Goal: Information Seeking & Learning: Learn about a topic

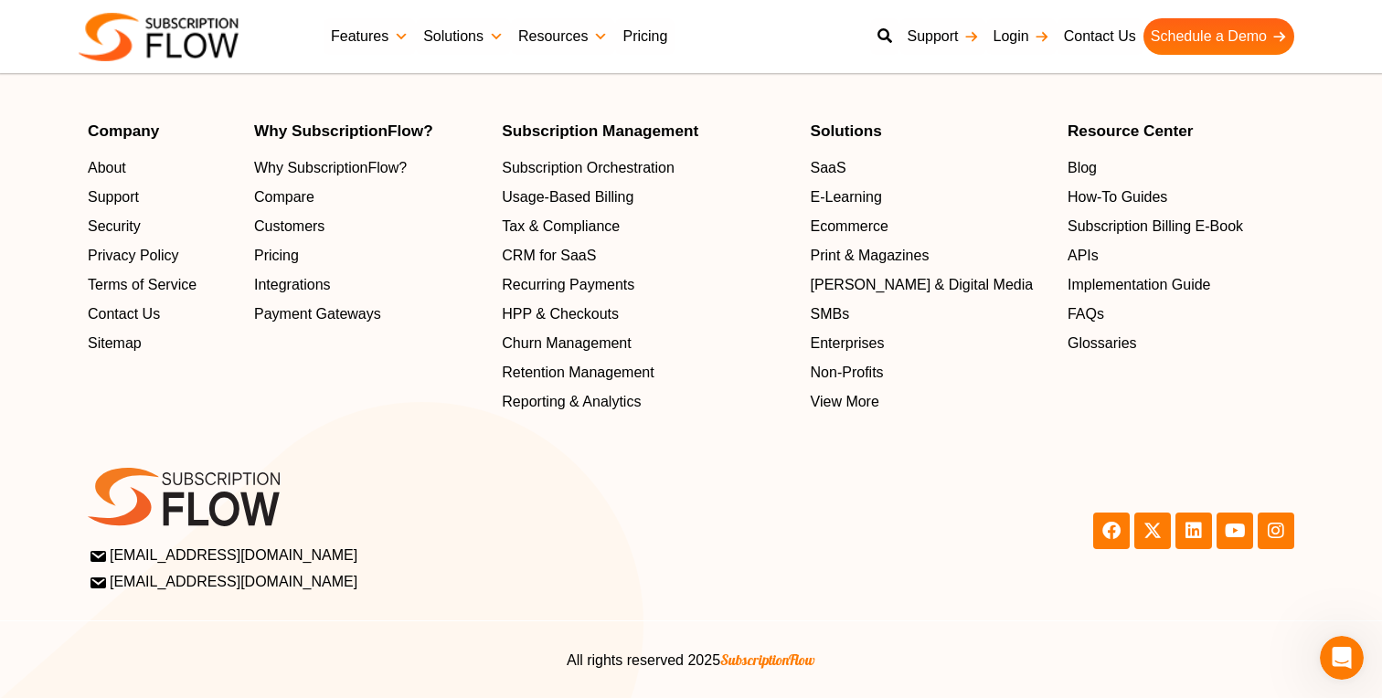
scroll to position [5984, 0]
click at [292, 228] on span "Customers" at bounding box center [293, 227] width 70 height 22
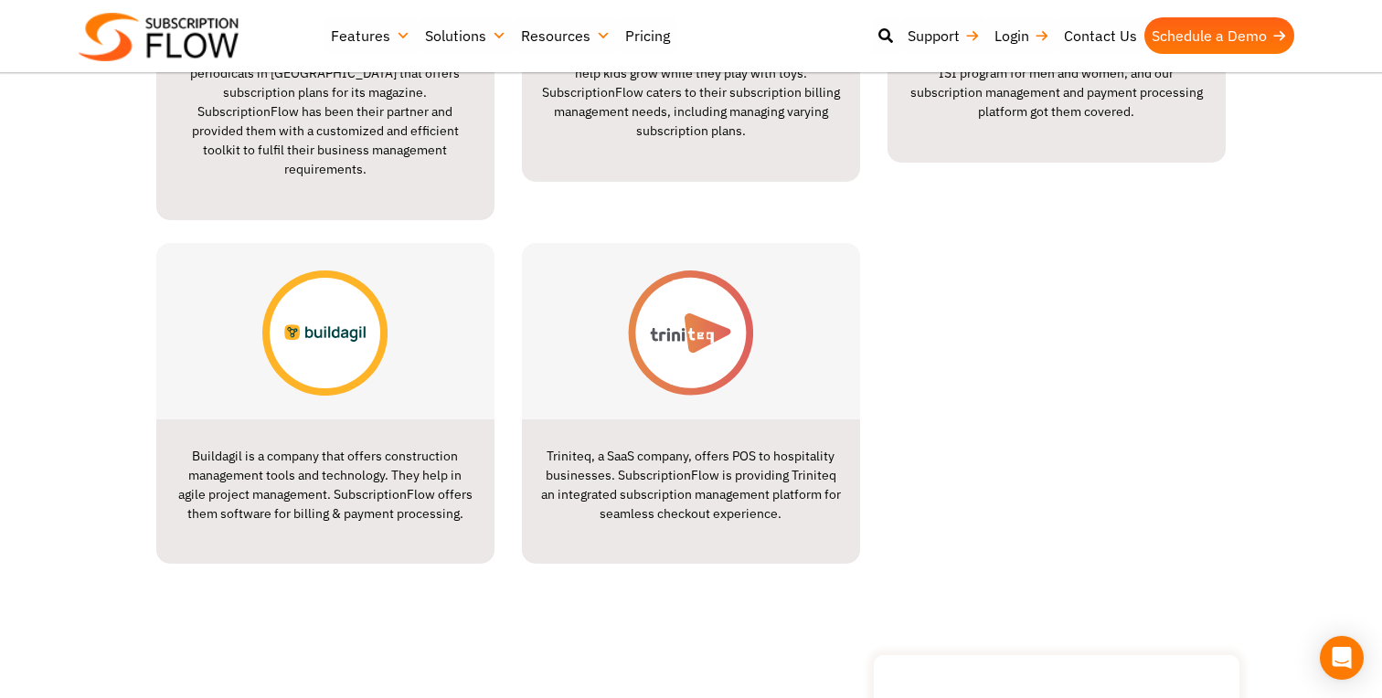
scroll to position [2224, 0]
click at [322, 330] on img at bounding box center [324, 332] width 125 height 125
